Goal: Information Seeking & Learning: Learn about a topic

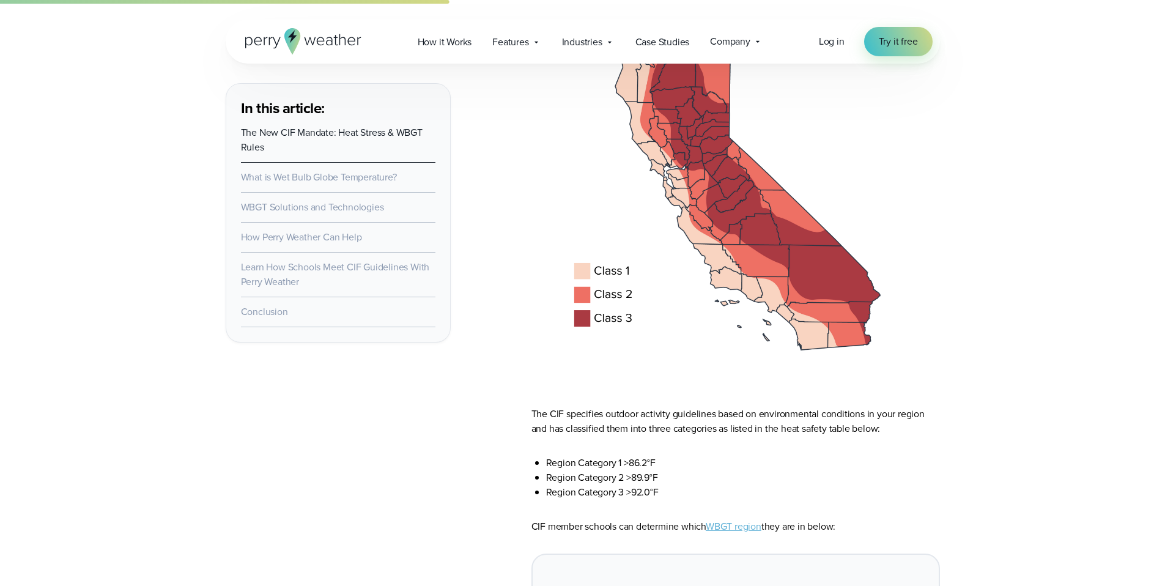
scroll to position [2183, 0]
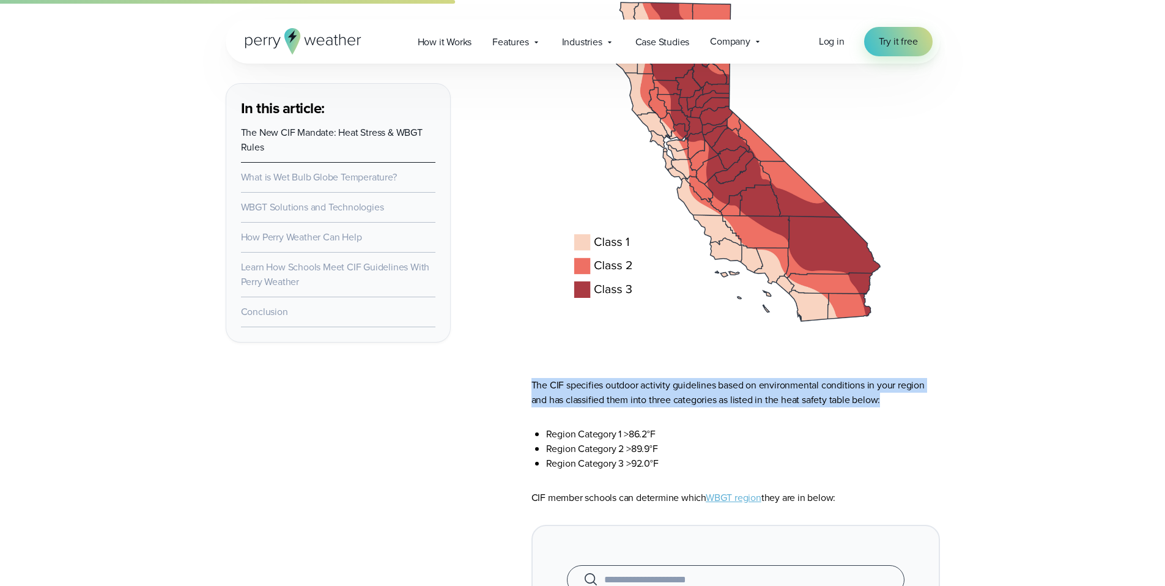
drag, startPoint x: 616, startPoint y: 372, endPoint x: 915, endPoint y: 393, distance: 299.6
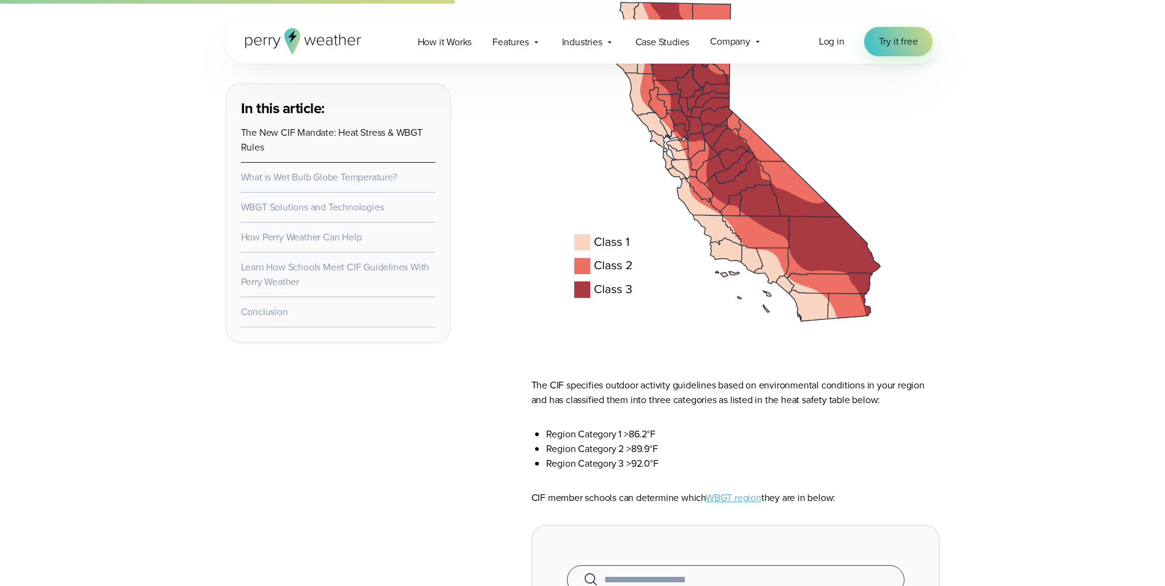
click at [913, 393] on p "The CIF specifies outdoor activity guidelines based on environmental conditions…" at bounding box center [735, 392] width 408 height 29
drag, startPoint x: 624, startPoint y: 394, endPoint x: 751, endPoint y: 399, distance: 127.3
click at [751, 399] on p "The CIF specifies outdoor activity guidelines based on environmental conditions…" at bounding box center [735, 392] width 408 height 29
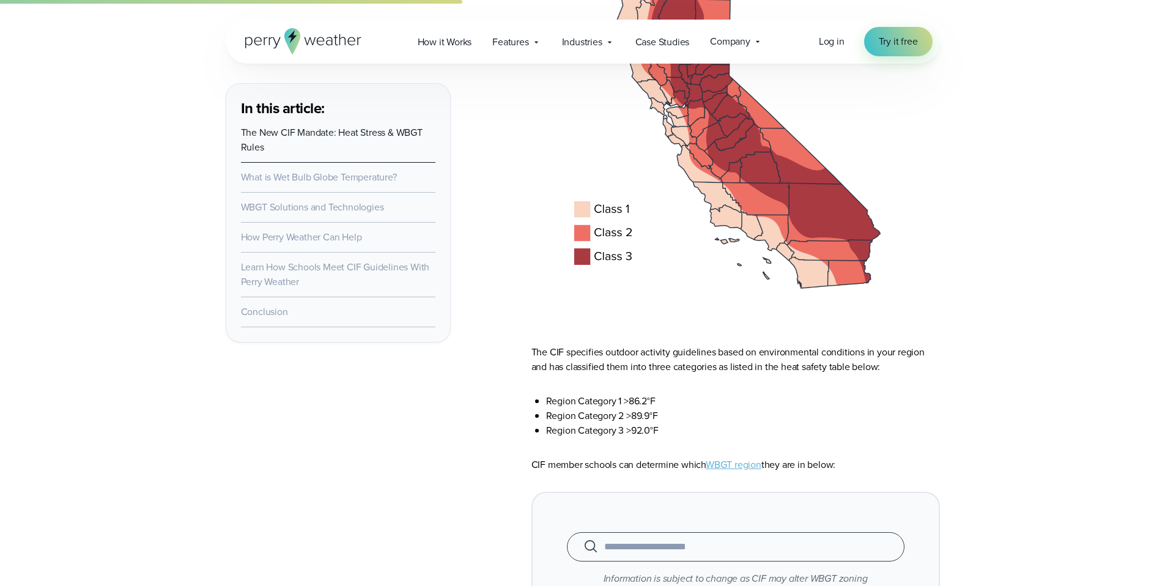
scroll to position [2242, 0]
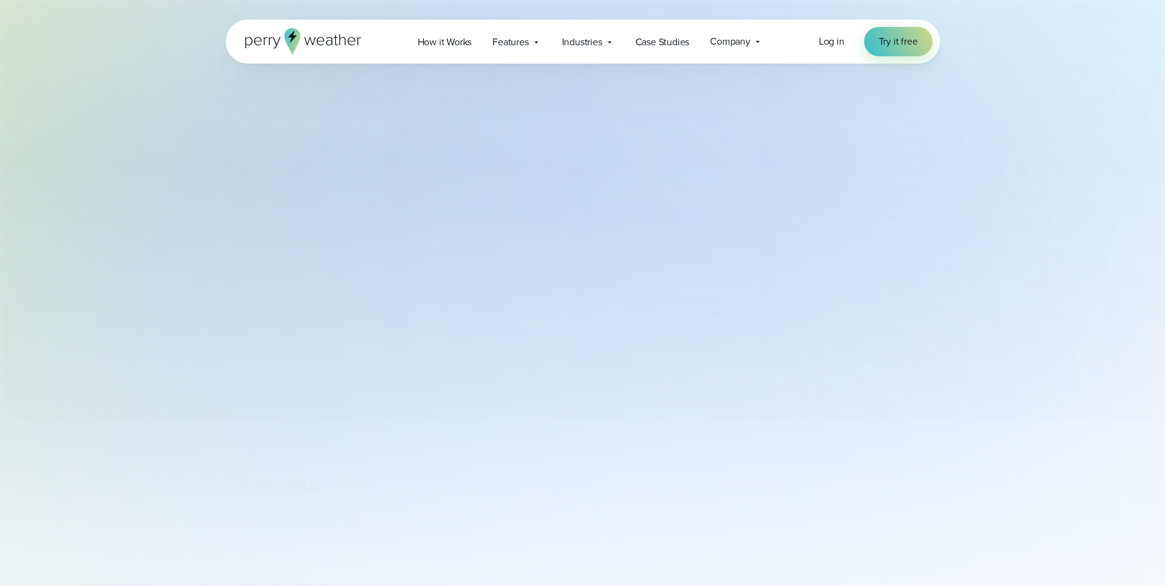
select select "***"
